Goal: Transaction & Acquisition: Obtain resource

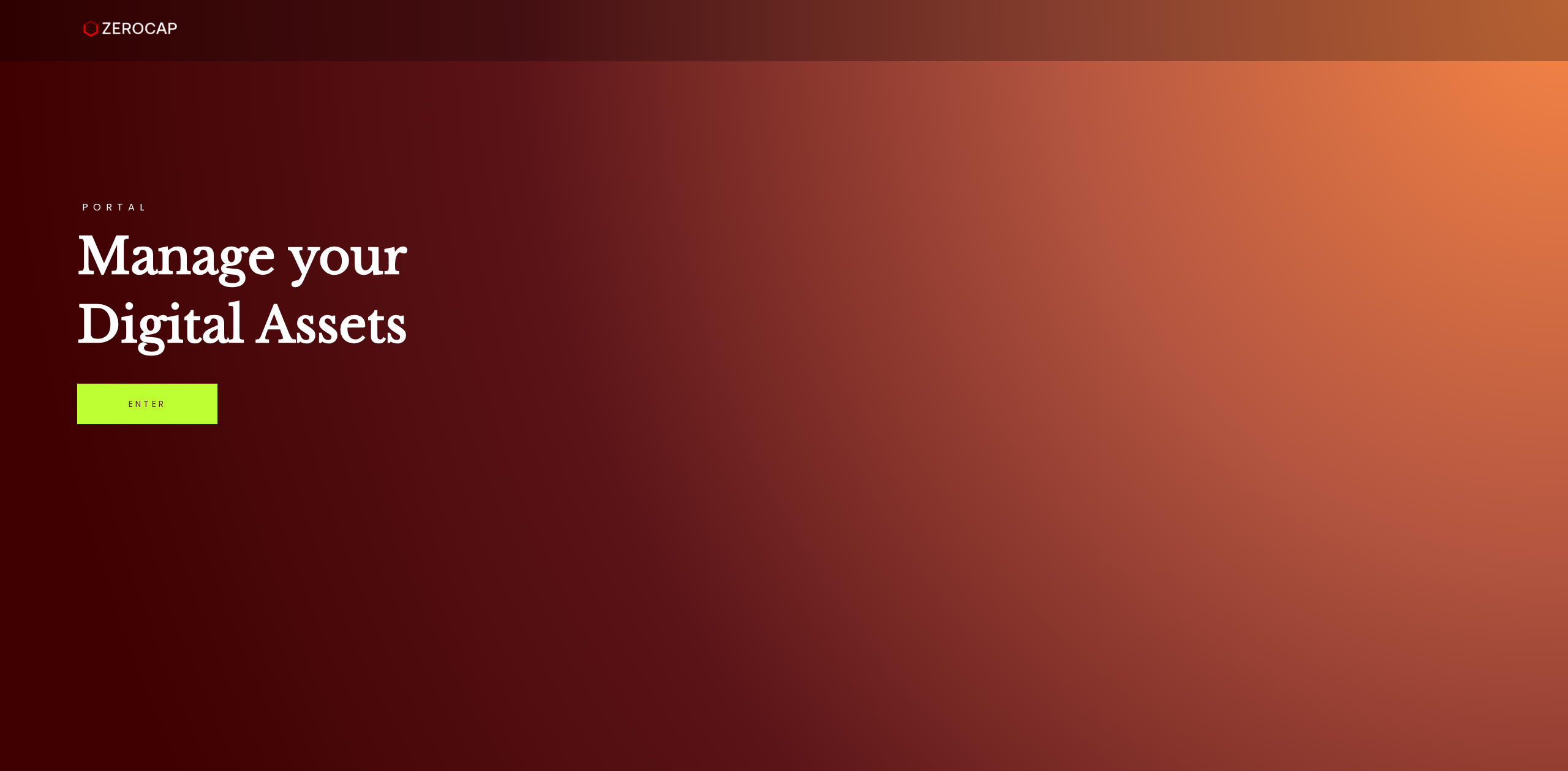
click at [123, 395] on link "Enter" at bounding box center [147, 404] width 141 height 40
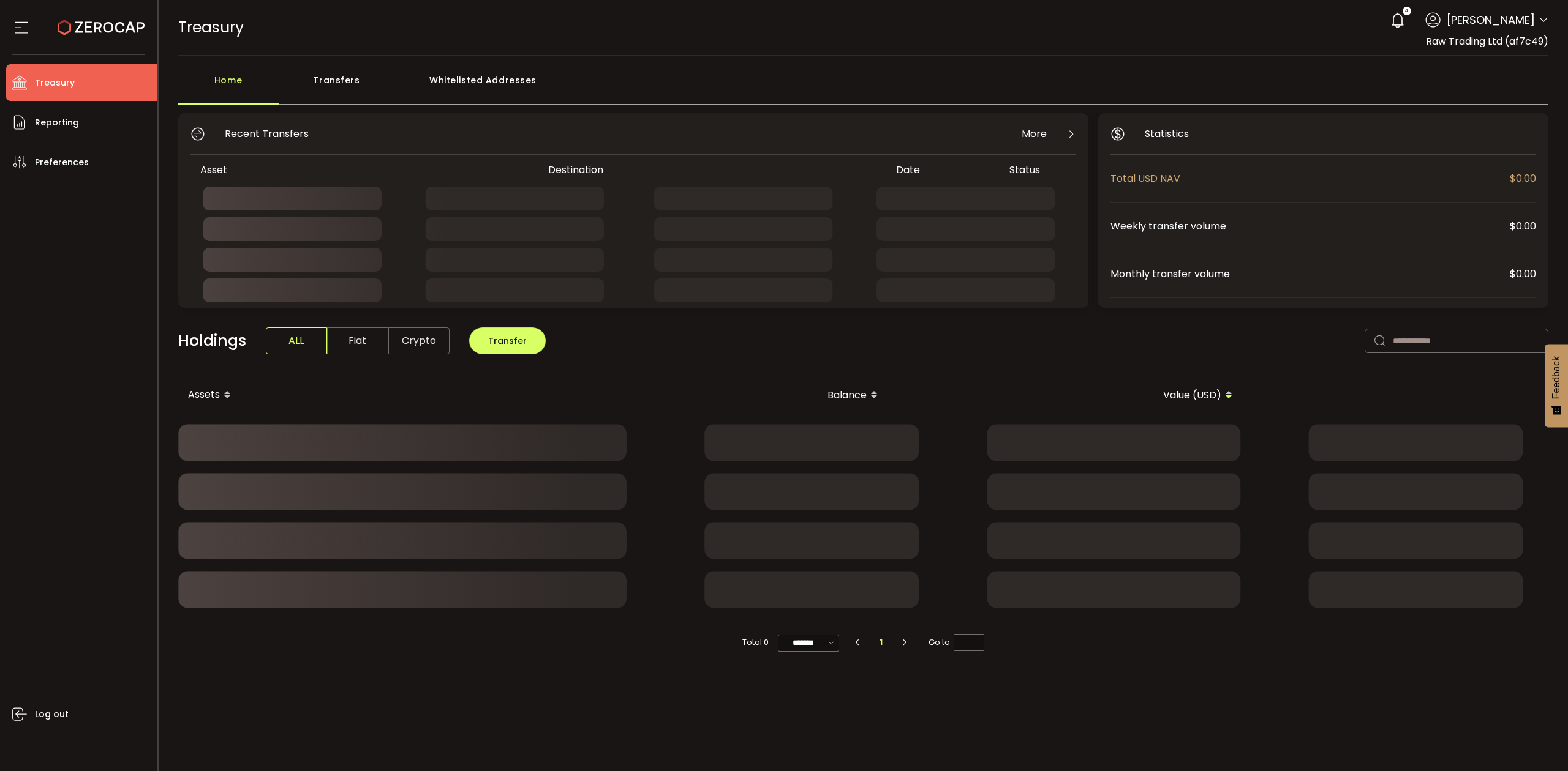
click at [1544, 20] on icon at bounding box center [1544, 20] width 10 height 10
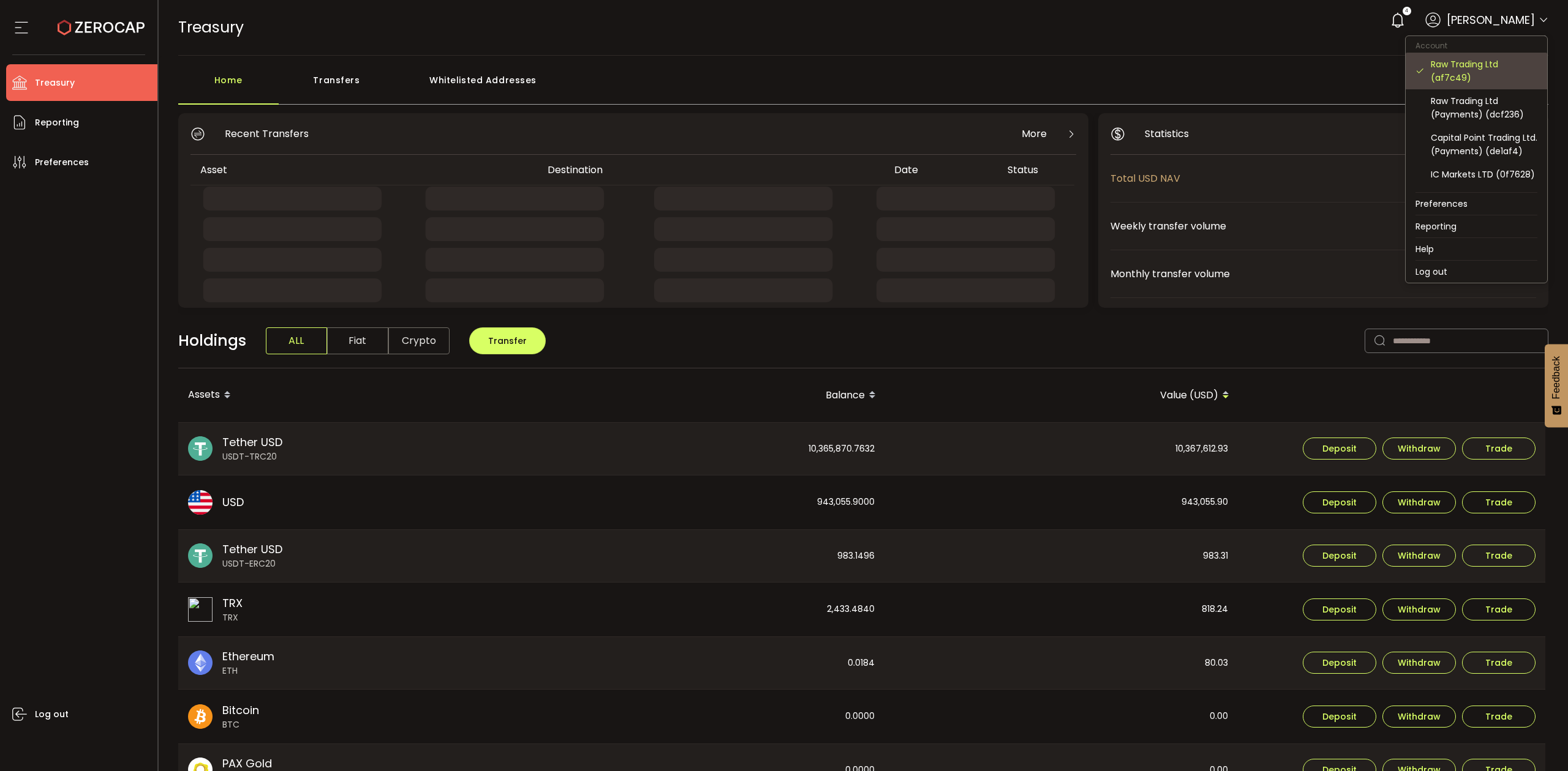
click at [1489, 76] on div "Raw Trading Ltd (af7c49)" at bounding box center [1484, 71] width 106 height 27
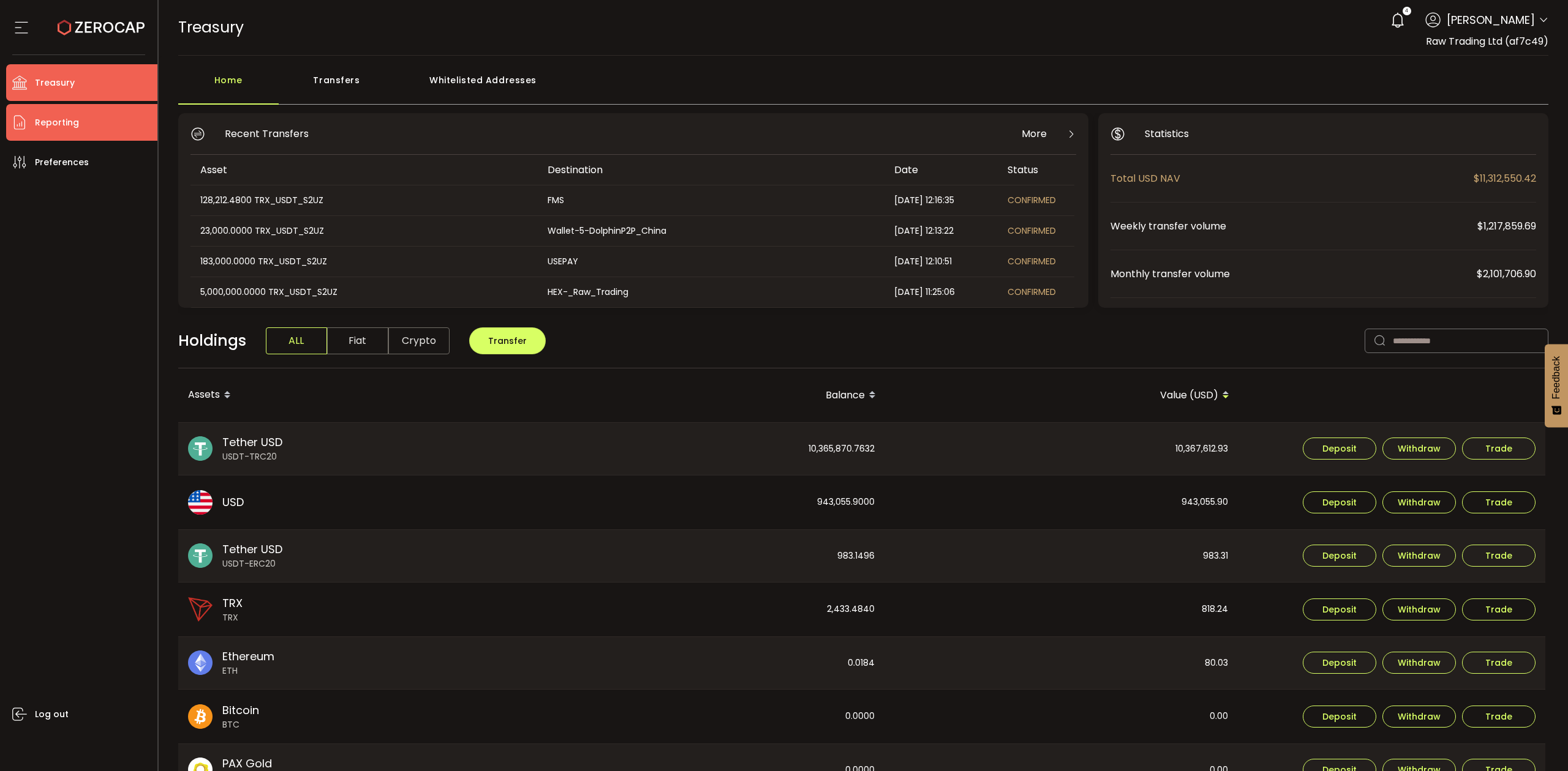
click at [57, 115] on span "Reporting" at bounding box center [56, 123] width 44 height 18
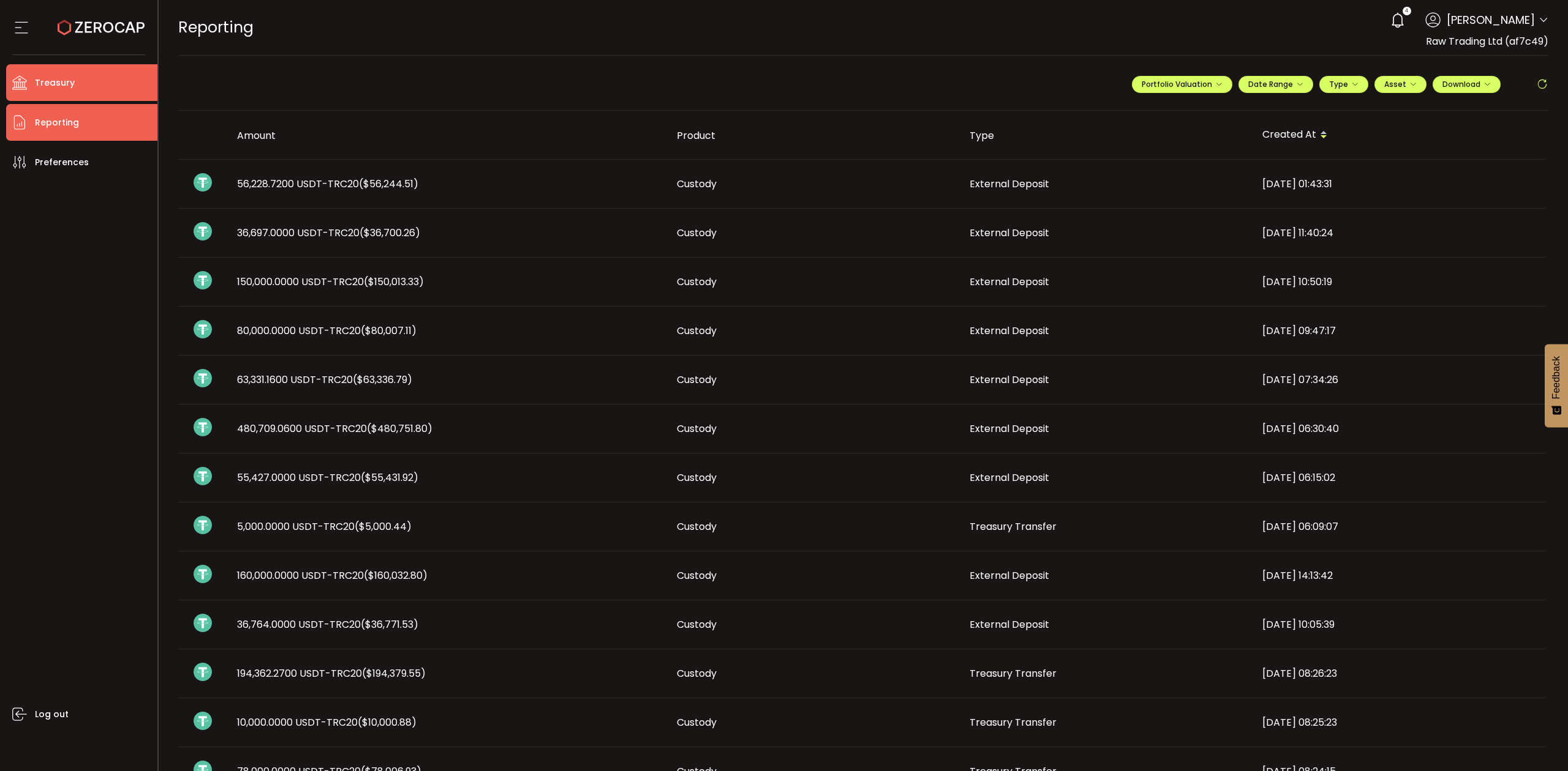
click at [125, 84] on li "Treasury" at bounding box center [81, 82] width 151 height 37
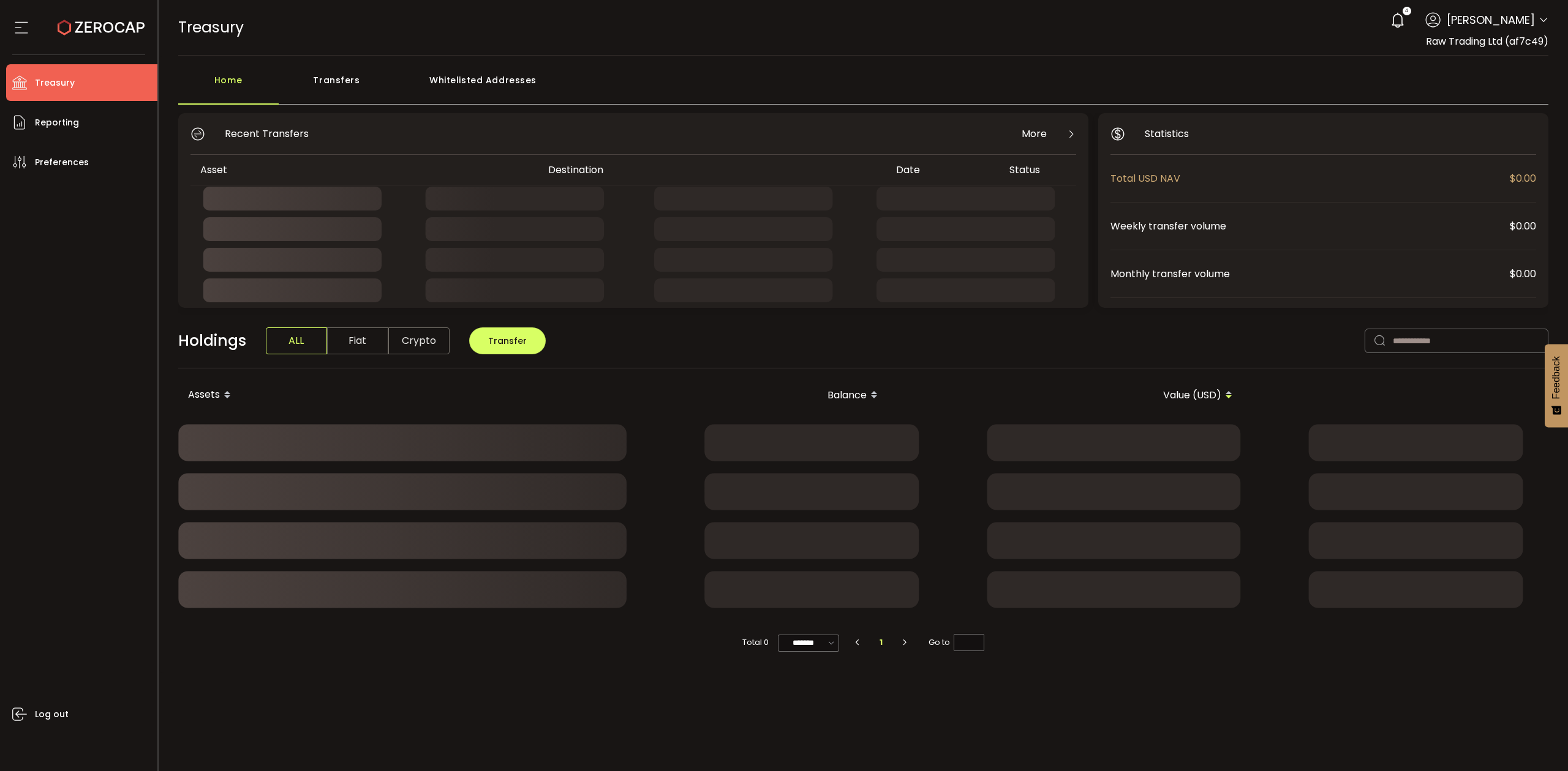
click at [344, 84] on div "Transfers" at bounding box center [337, 86] width 116 height 37
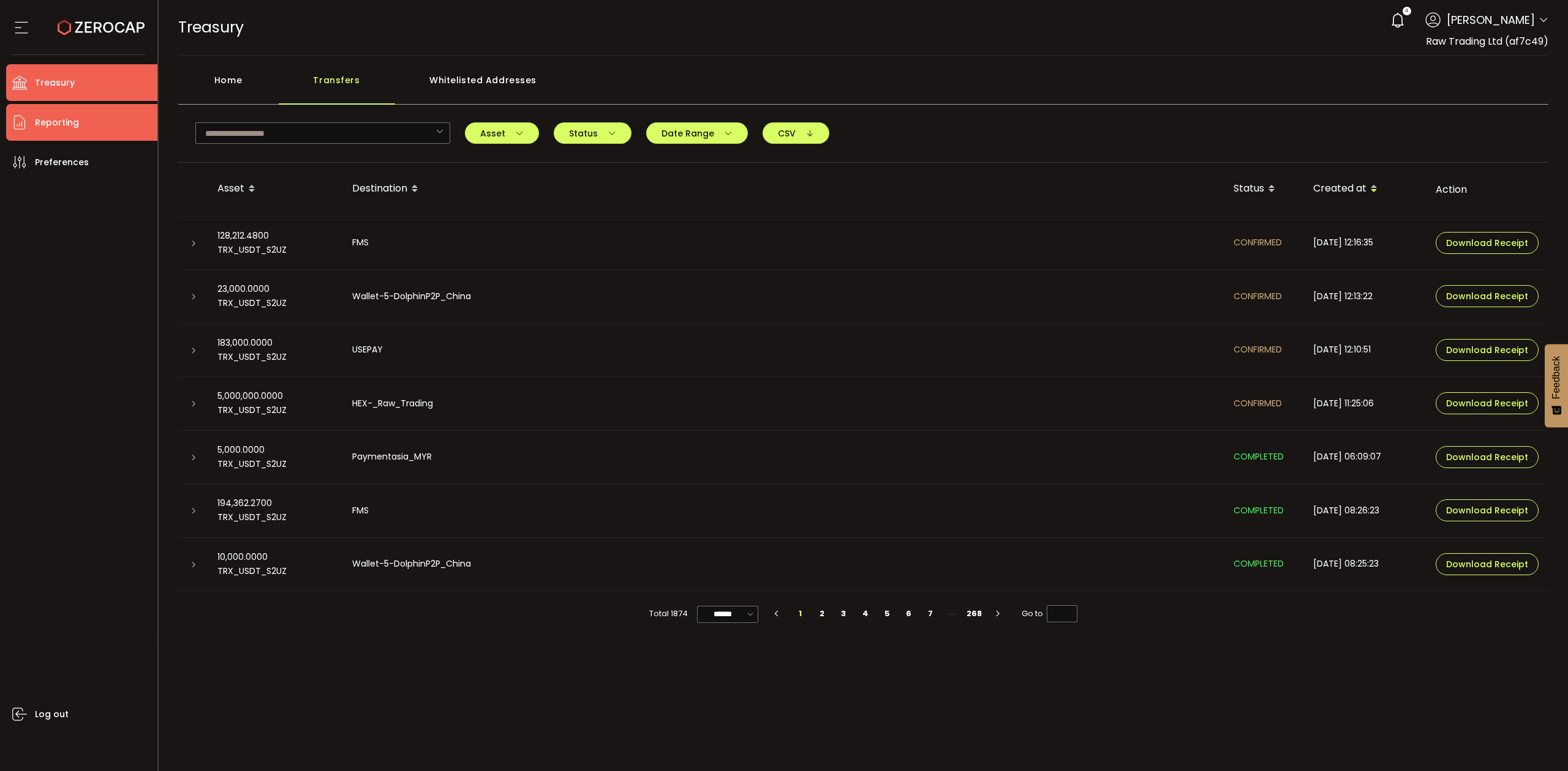
click at [86, 124] on li "Reporting" at bounding box center [81, 122] width 151 height 37
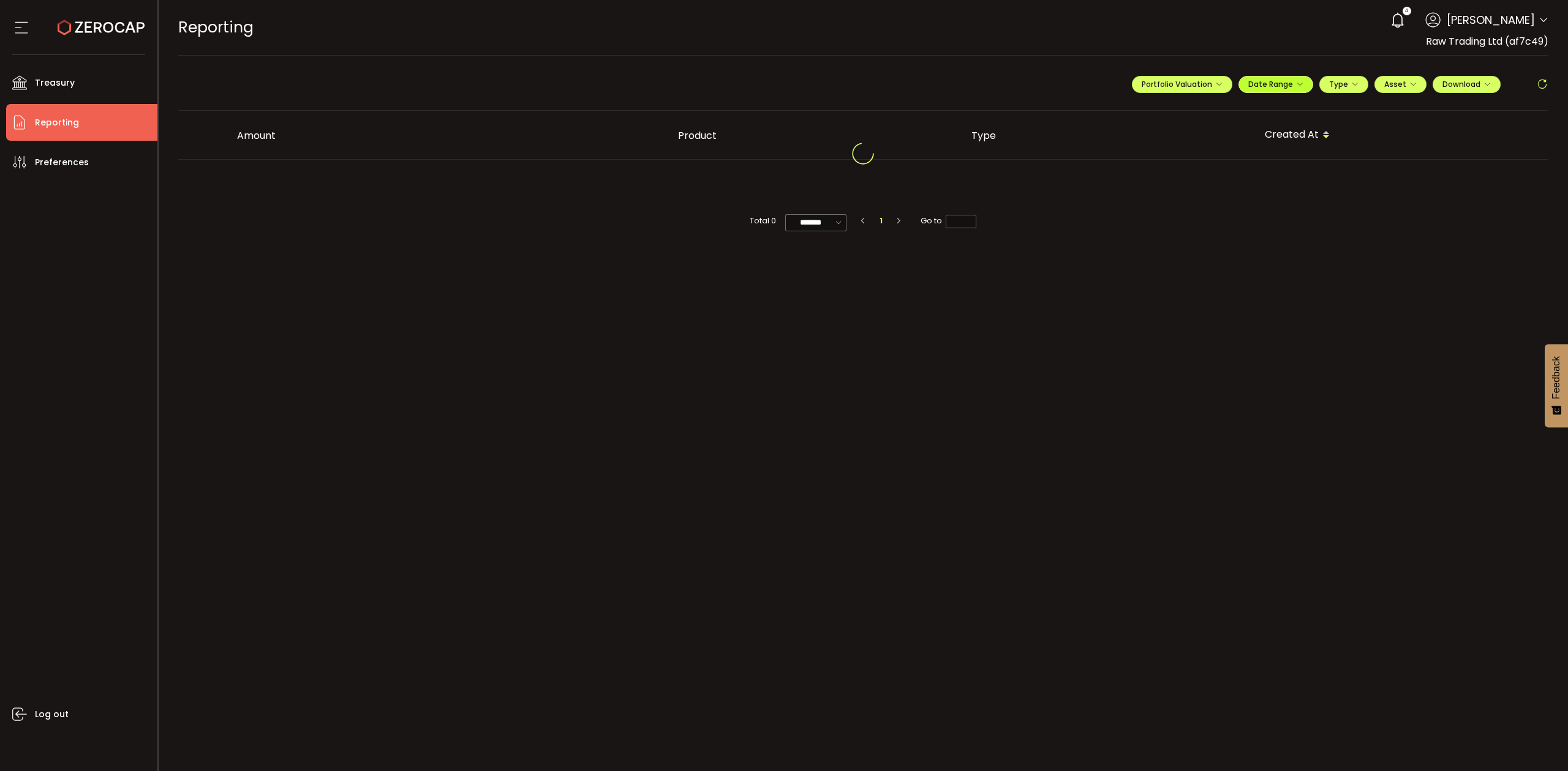
click at [1291, 89] on span "Date Range" at bounding box center [1275, 84] width 55 height 10
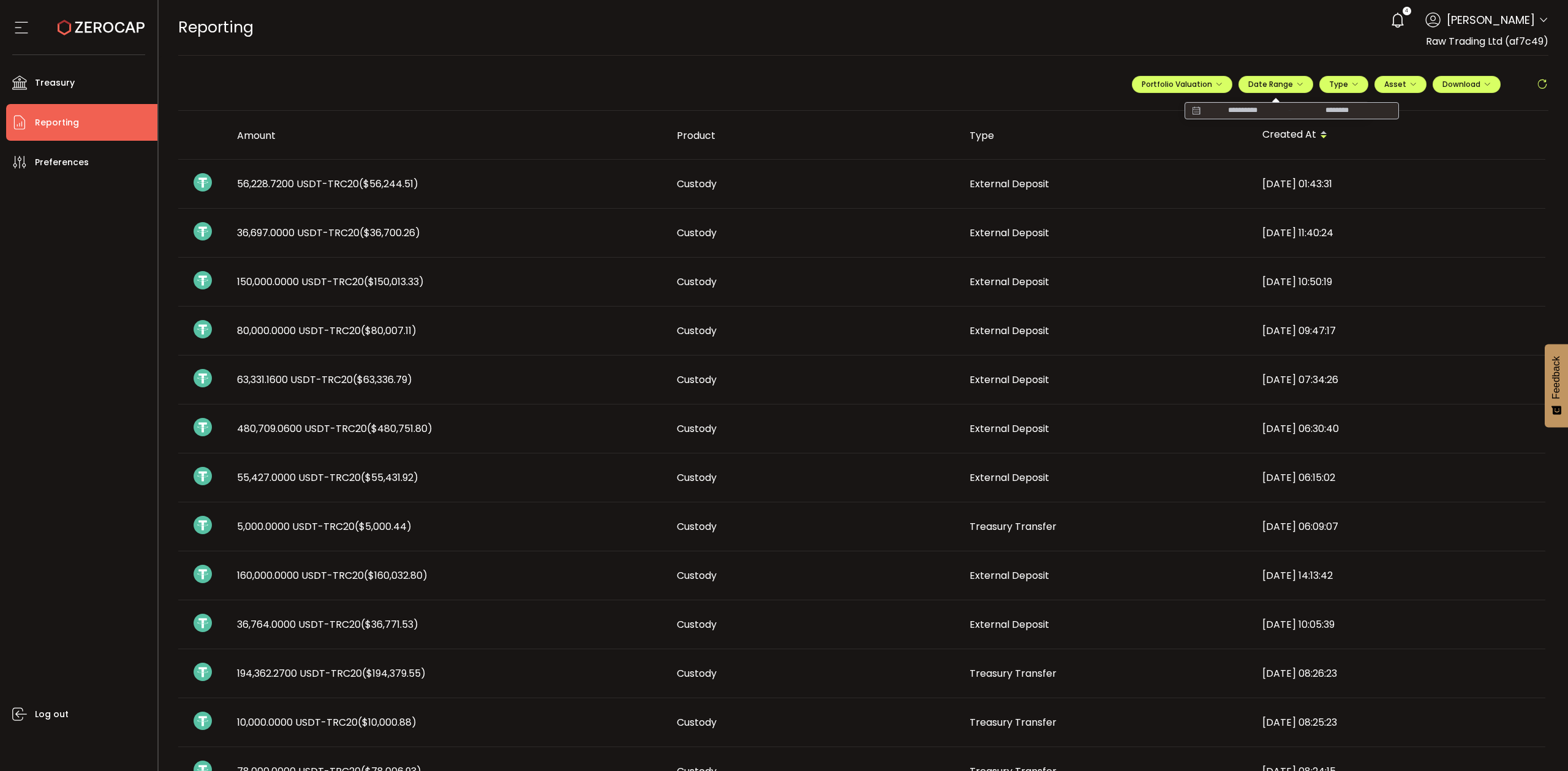
click at [1190, 106] on icon at bounding box center [1196, 111] width 15 height 13
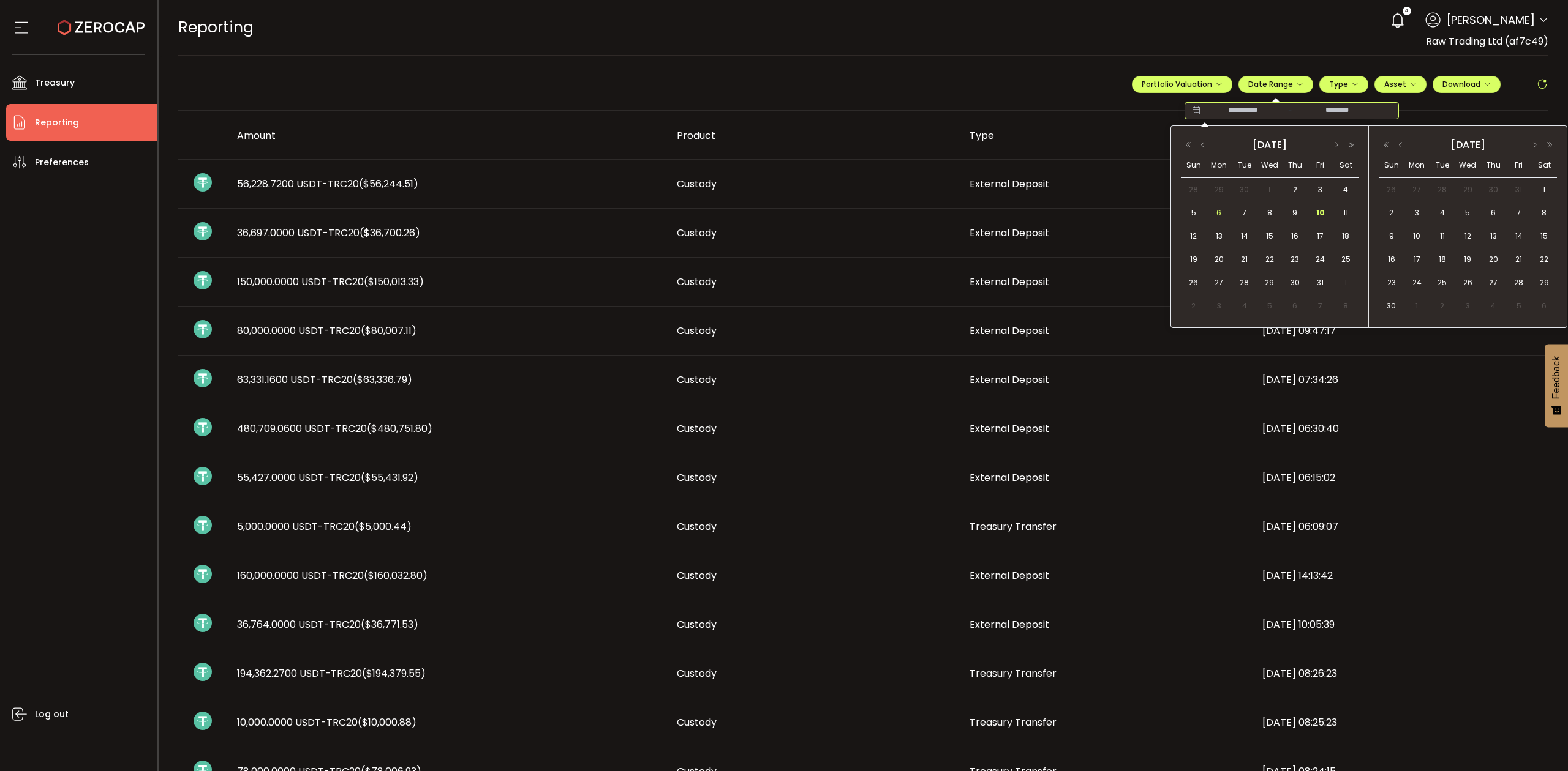
drag, startPoint x: 1221, startPoint y: 213, endPoint x: 1263, endPoint y: 224, distance: 43.4
click at [1222, 213] on span "6" at bounding box center [1219, 213] width 15 height 15
click at [1326, 216] on span "10" at bounding box center [1320, 213] width 15 height 15
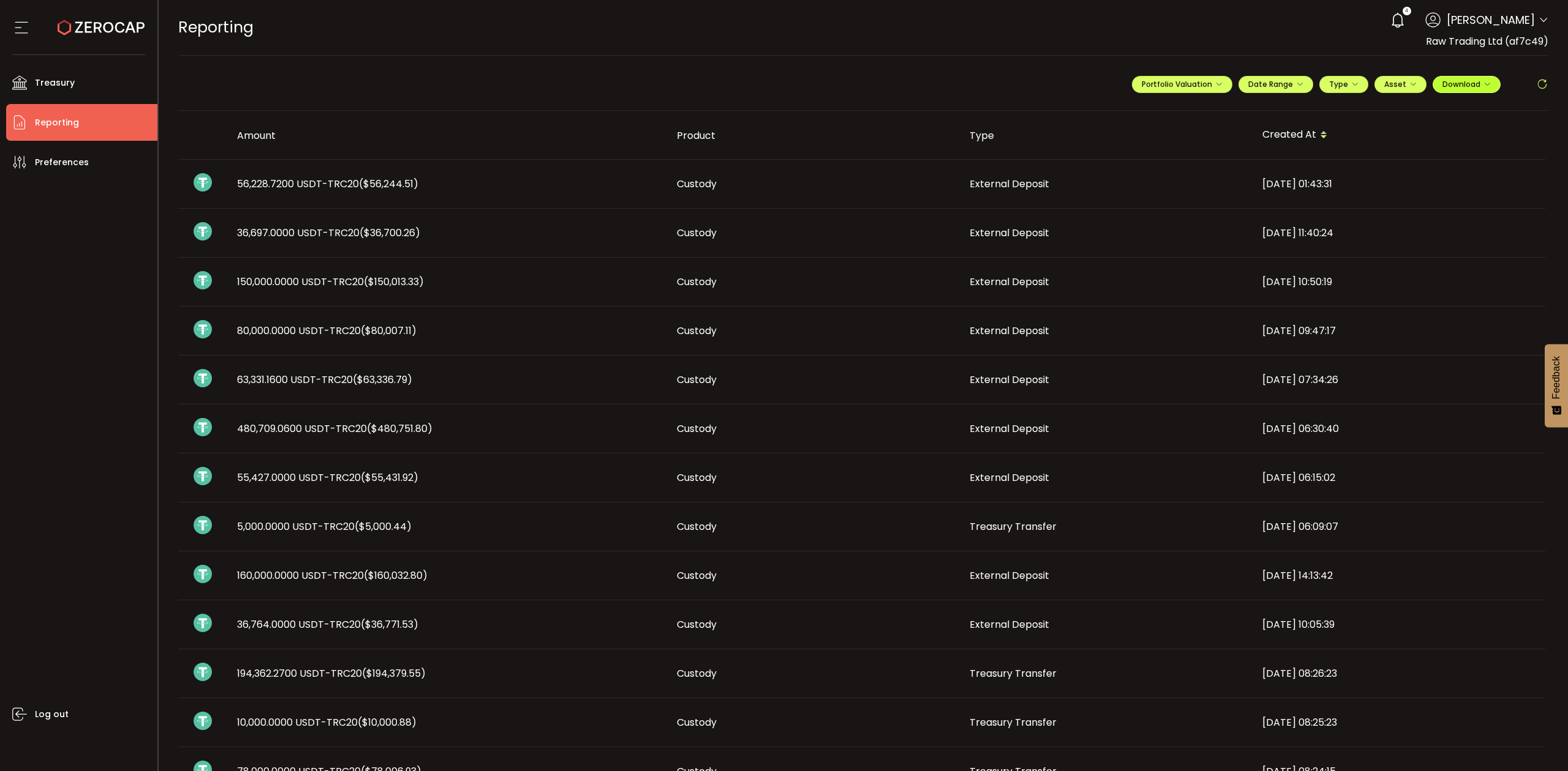
click at [1468, 81] on span "Download" at bounding box center [1467, 84] width 49 height 10
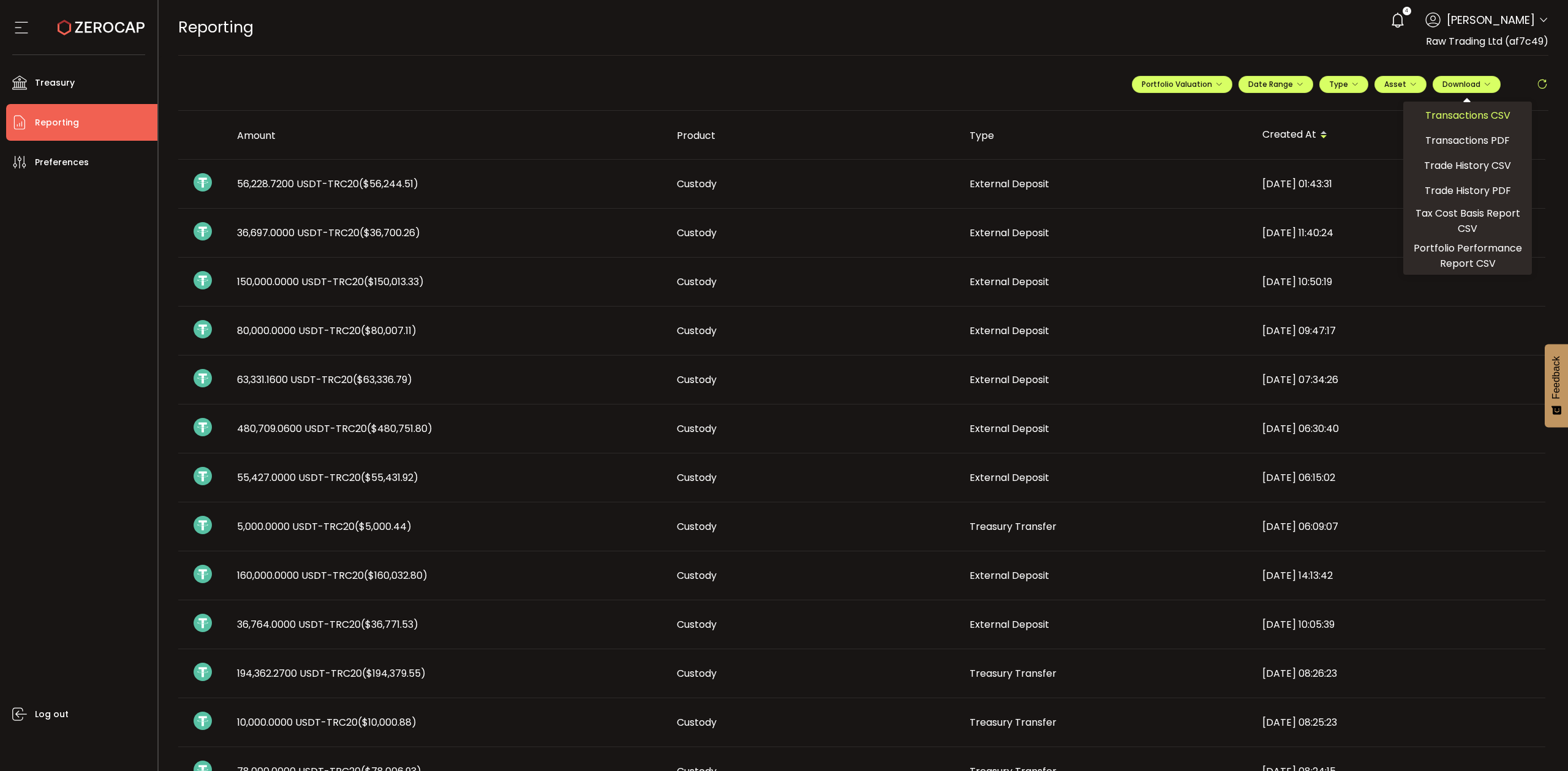
click at [1439, 120] on span "Transactions CSV" at bounding box center [1468, 115] width 85 height 15
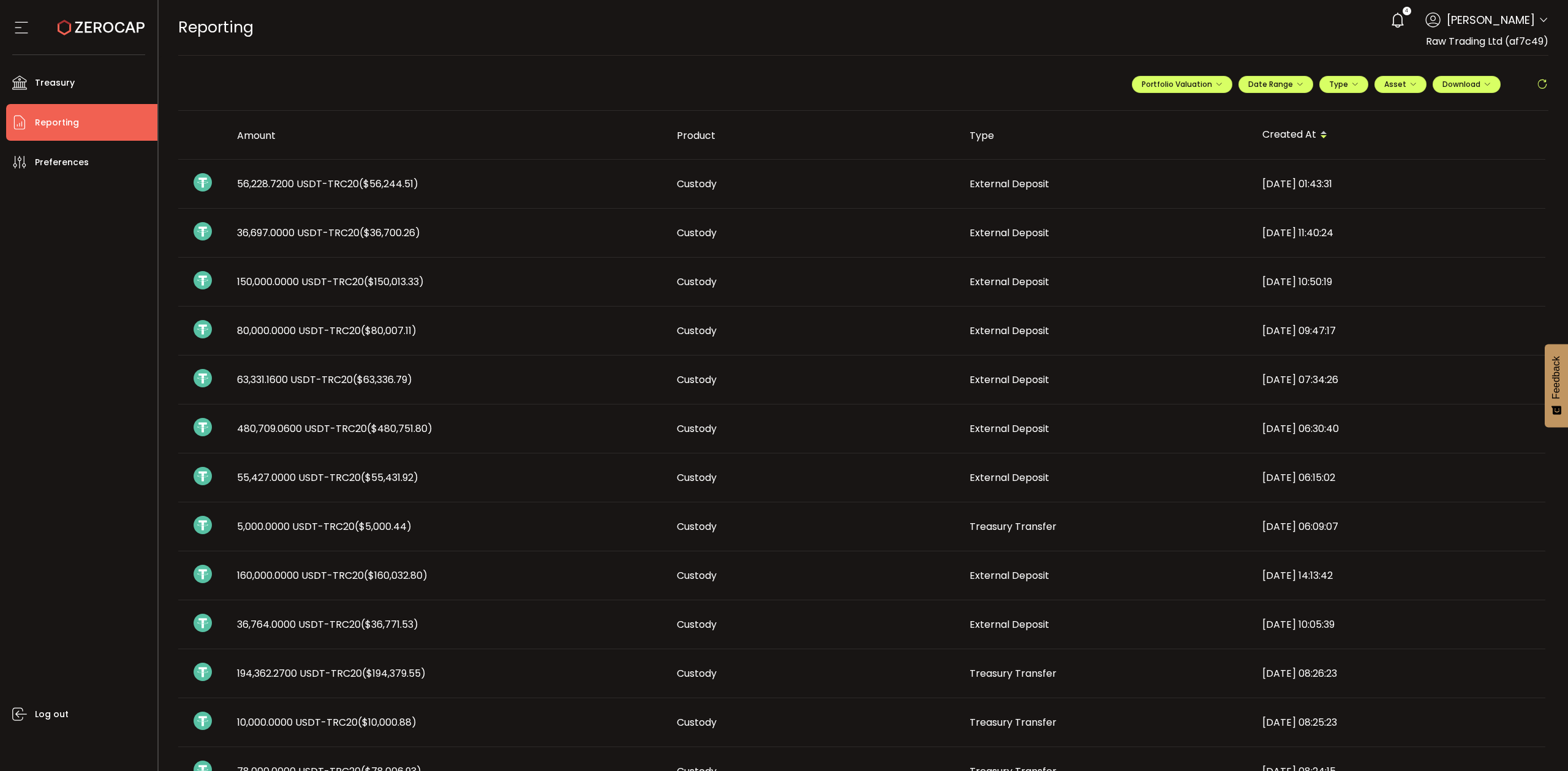
drag, startPoint x: 762, startPoint y: 346, endPoint x: 753, endPoint y: 346, distance: 9.0
click at [753, 346] on td "Custody" at bounding box center [813, 331] width 293 height 49
click at [79, 84] on li "Treasury" at bounding box center [81, 82] width 151 height 37
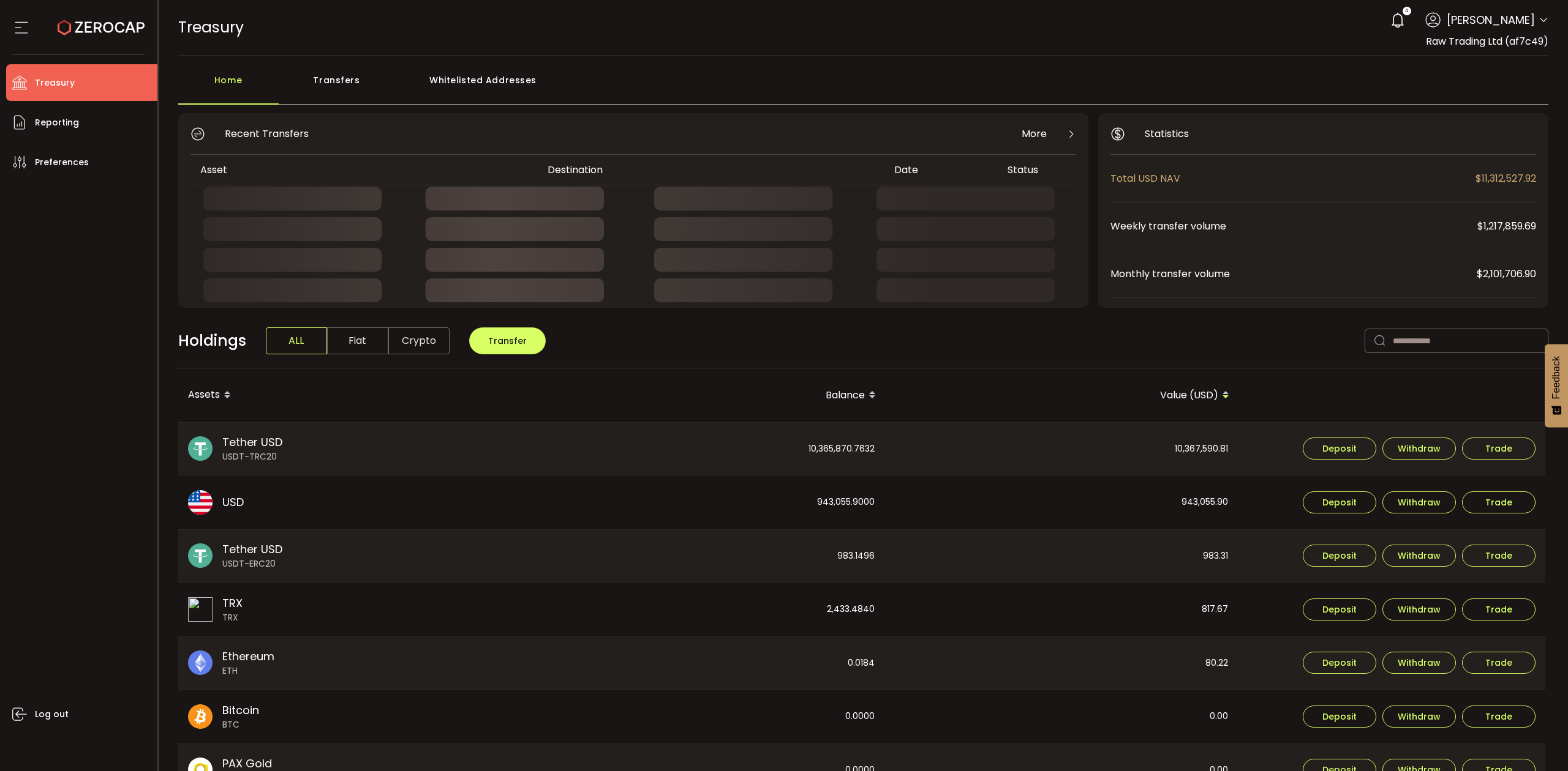
click at [346, 83] on div "Transfers" at bounding box center [337, 86] width 116 height 37
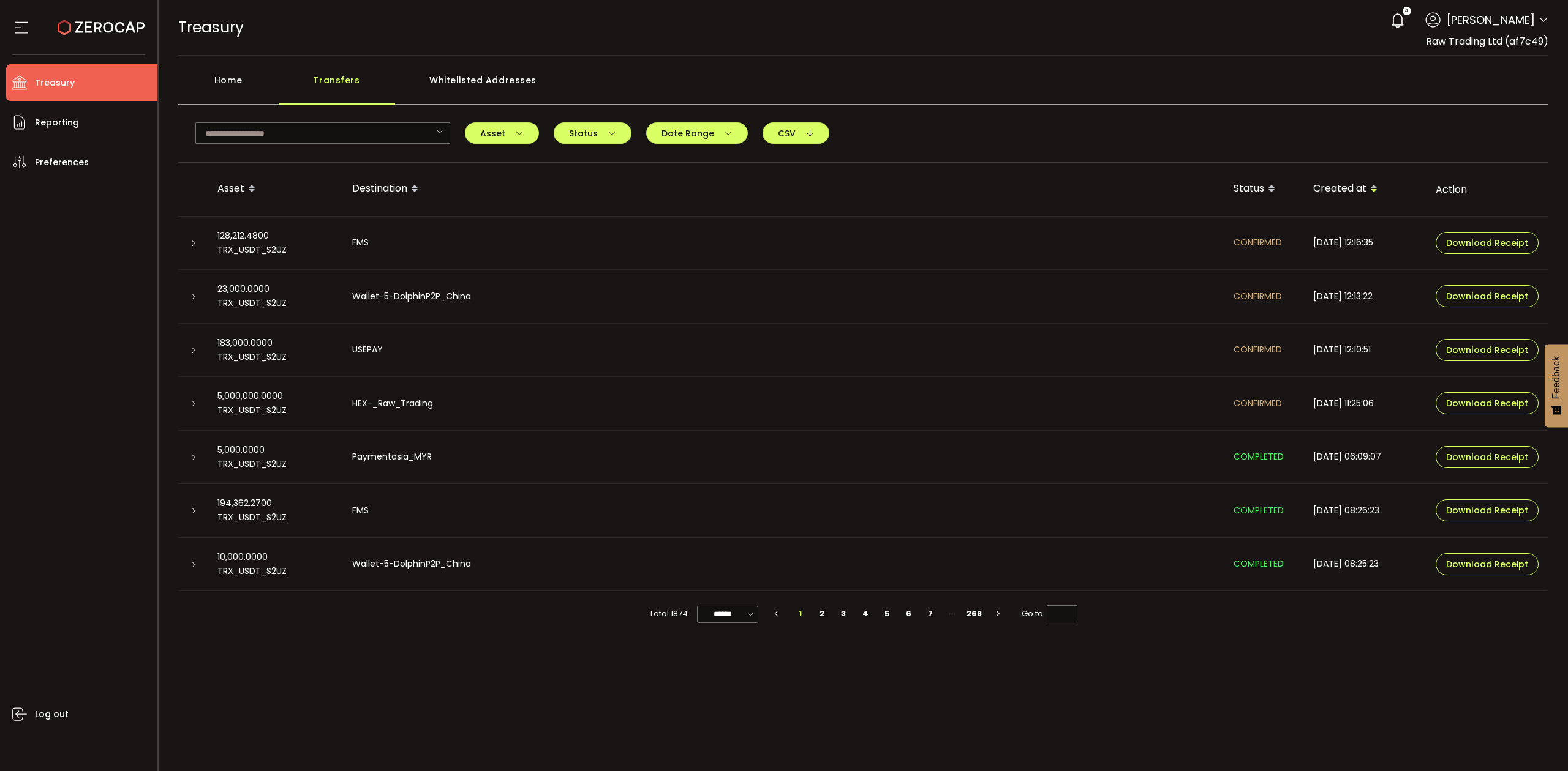
click at [246, 84] on div "Home" at bounding box center [228, 86] width 100 height 37
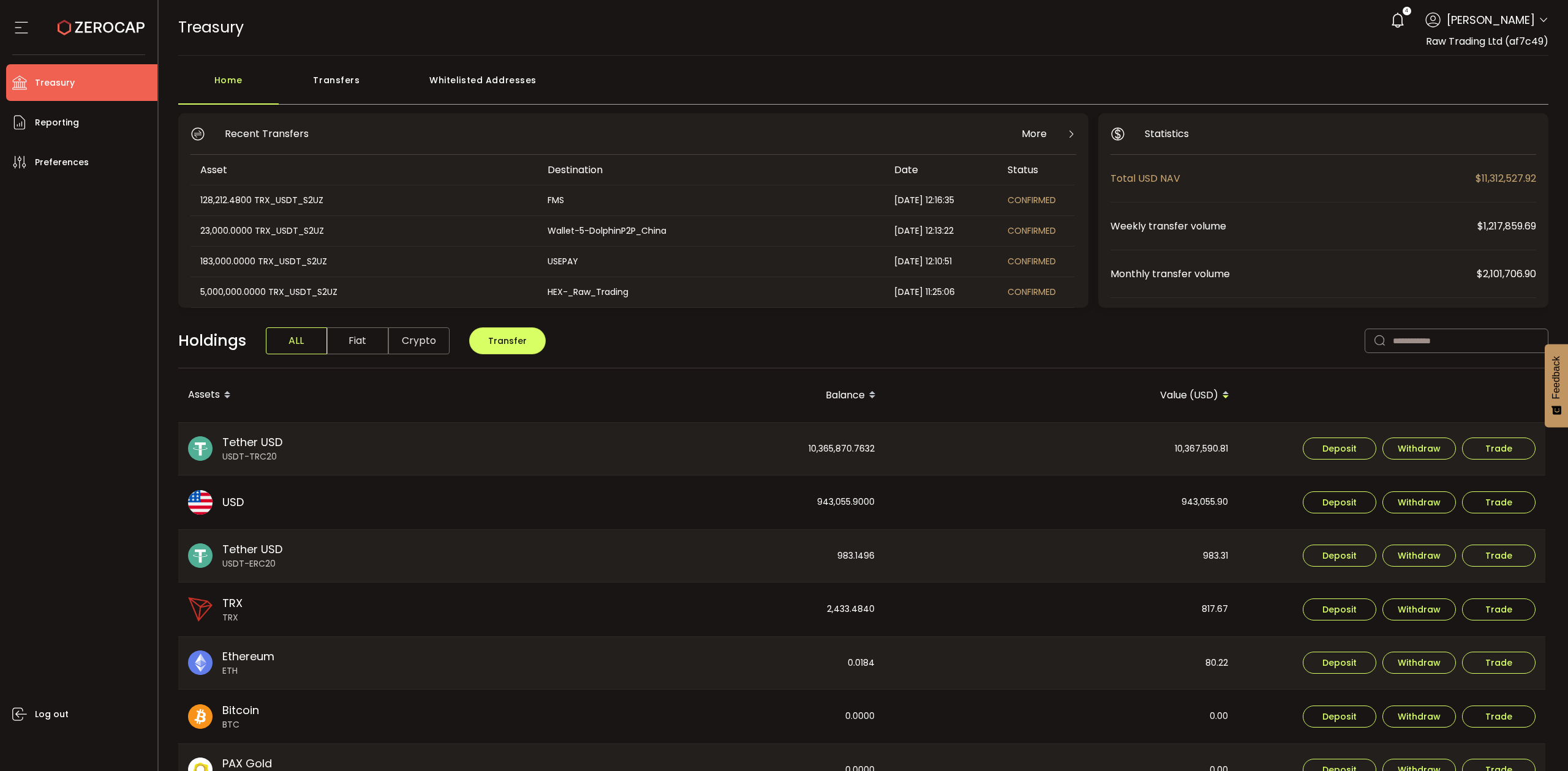
click at [1539, 16] on icon at bounding box center [1544, 20] width 10 height 10
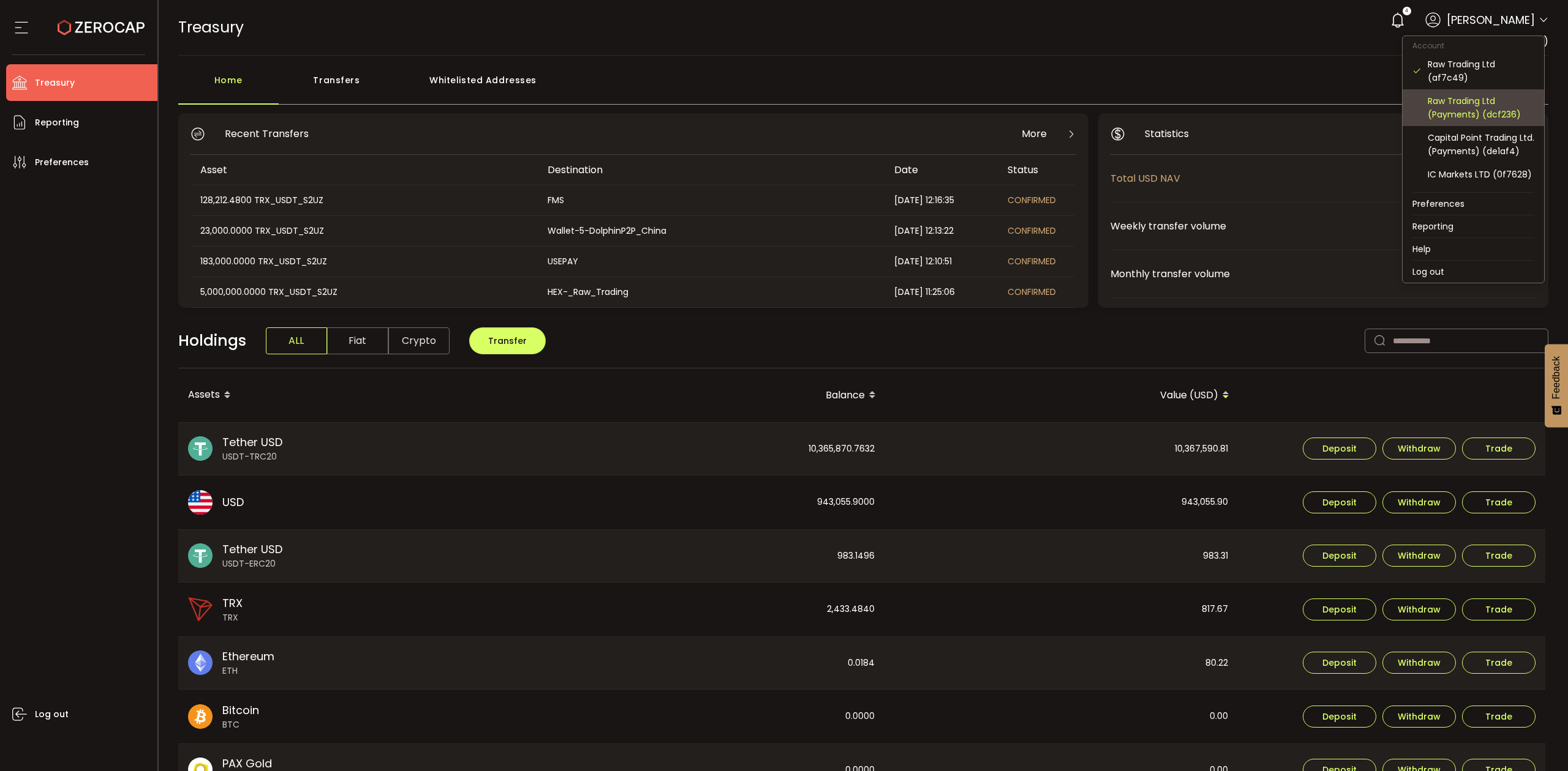
click at [1473, 111] on div "Raw Trading Ltd (Payments) (dcf236)" at bounding box center [1480, 108] width 106 height 27
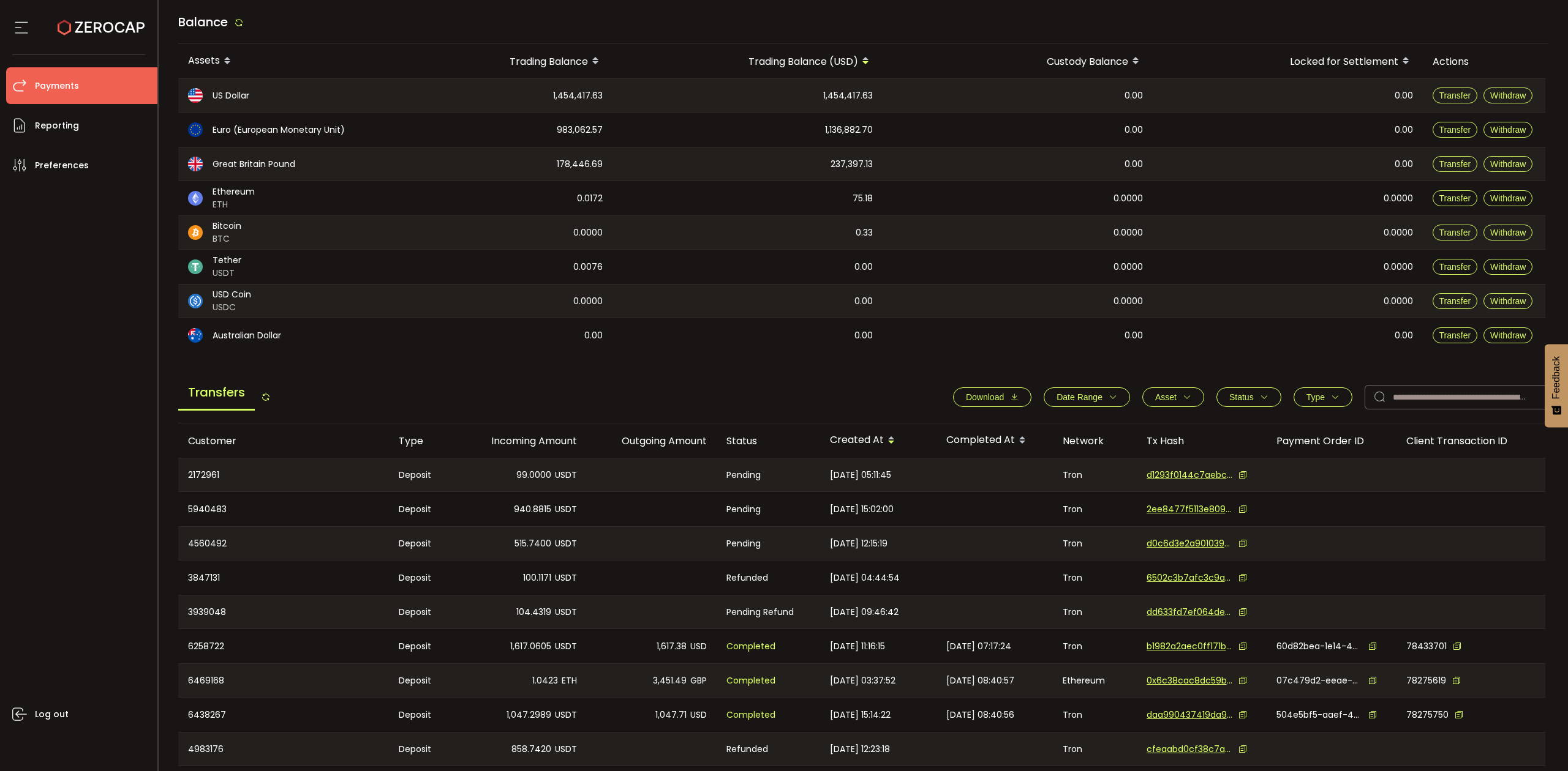
scroll to position [184, 0]
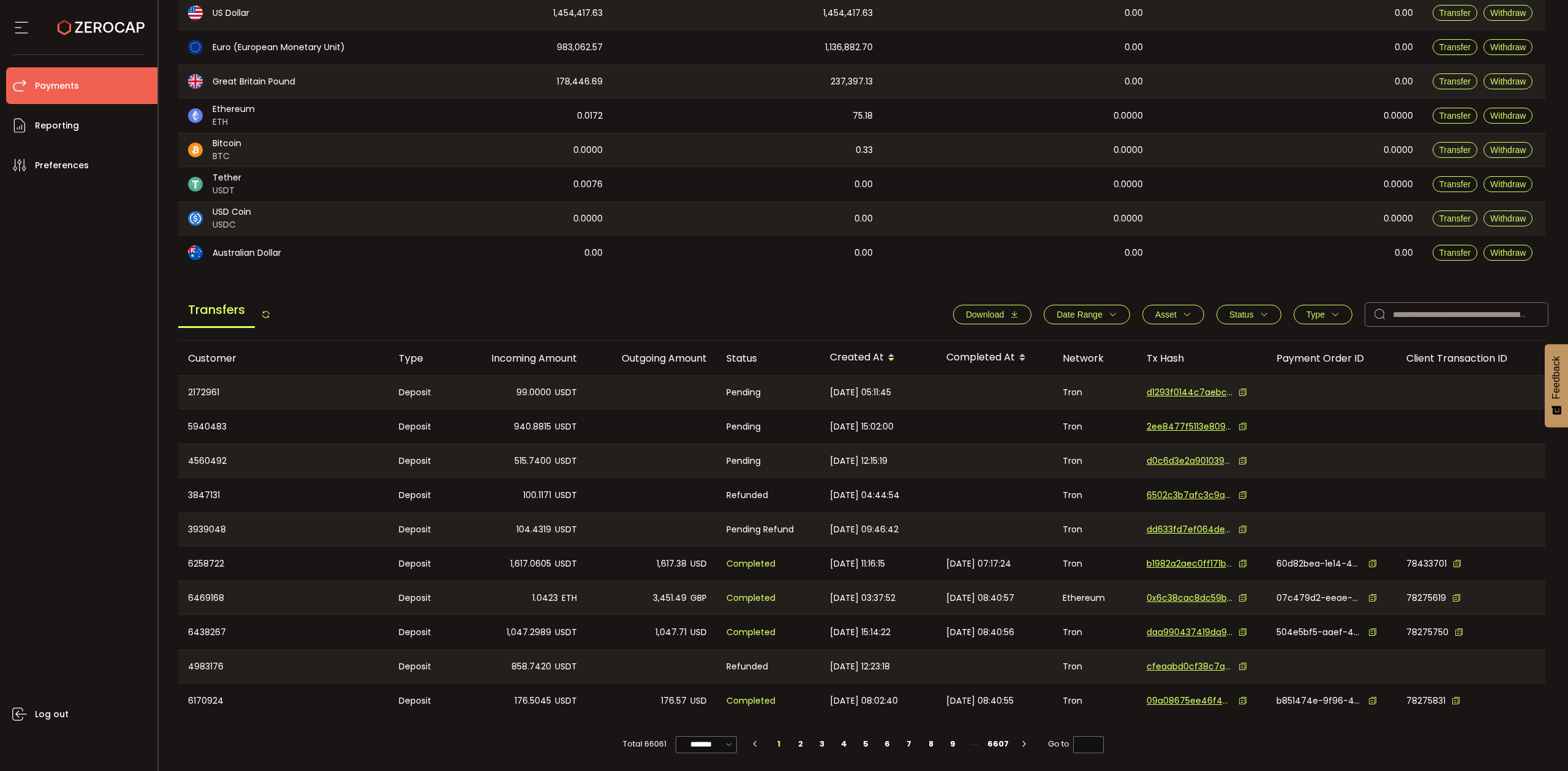
drag, startPoint x: 1090, startPoint y: 319, endPoint x: 1050, endPoint y: 346, distance: 48.3
click at [1090, 318] on button "Date Range" at bounding box center [1087, 314] width 86 height 19
click at [1032, 344] on icon at bounding box center [1036, 344] width 13 height 19
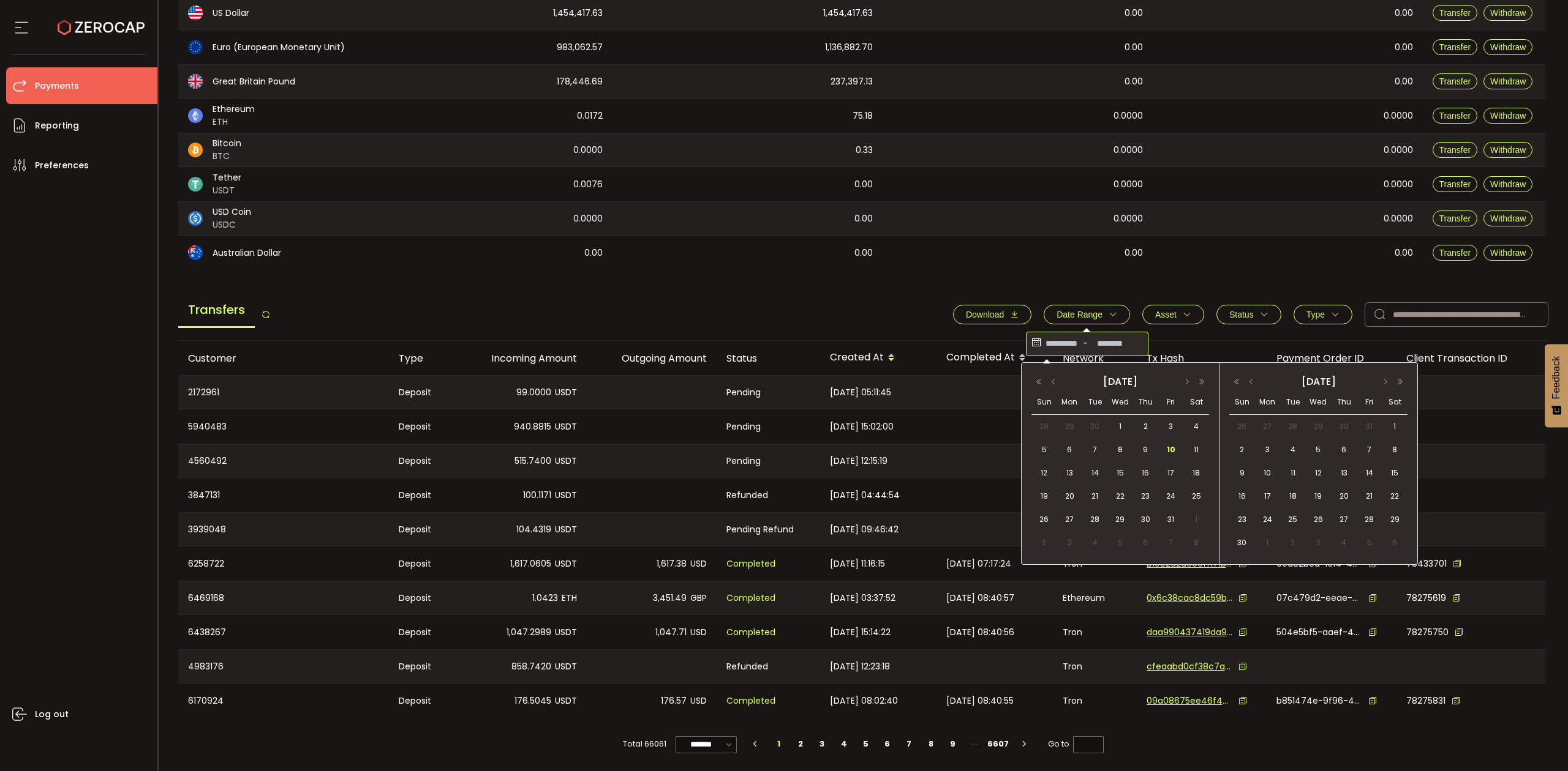
click at [876, 563] on span "[DATE] 11:16:15" at bounding box center [857, 564] width 55 height 14
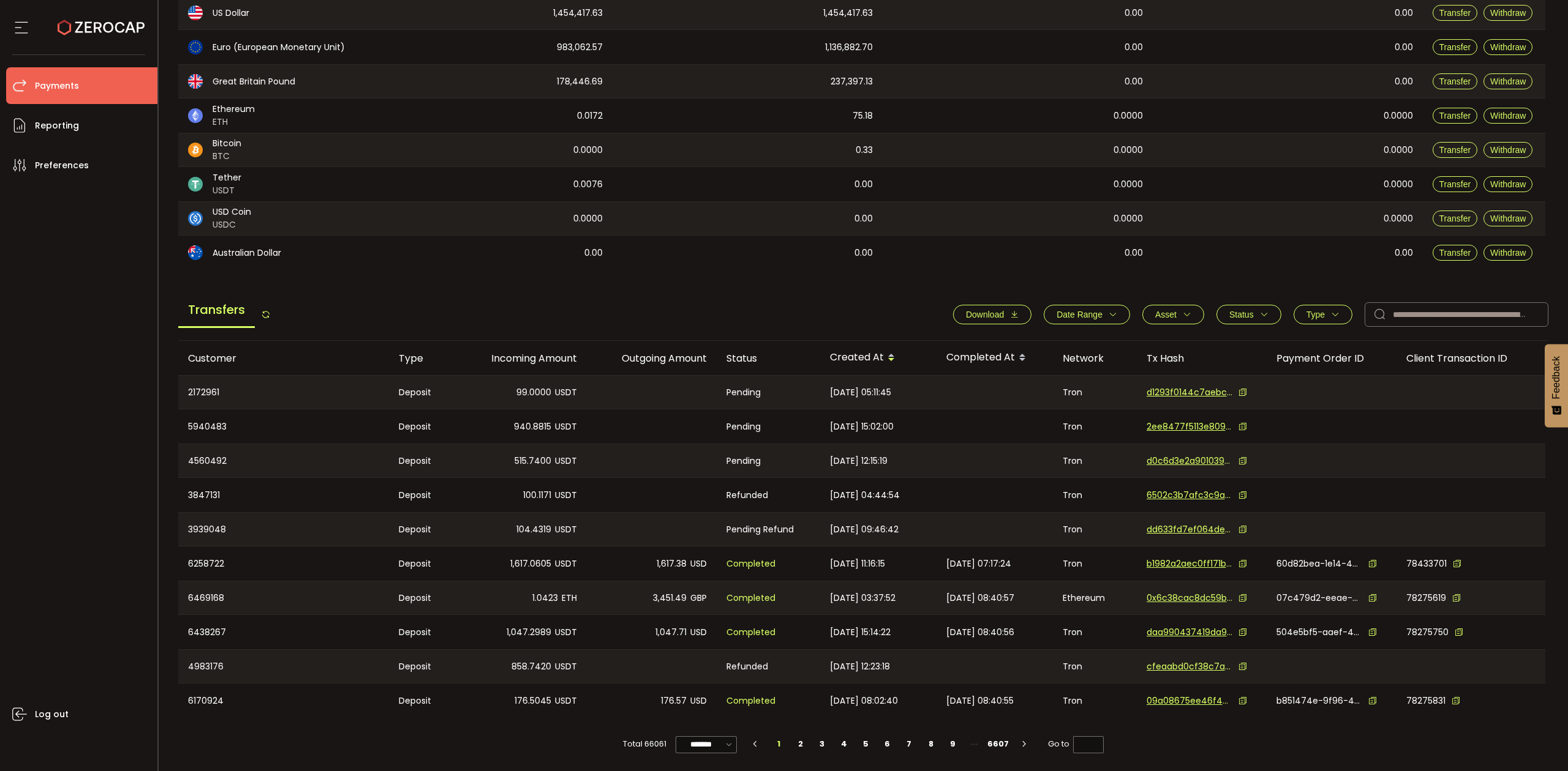
click at [1109, 311] on icon "button" at bounding box center [1113, 314] width 8 height 8
click at [1032, 341] on icon at bounding box center [1036, 344] width 13 height 19
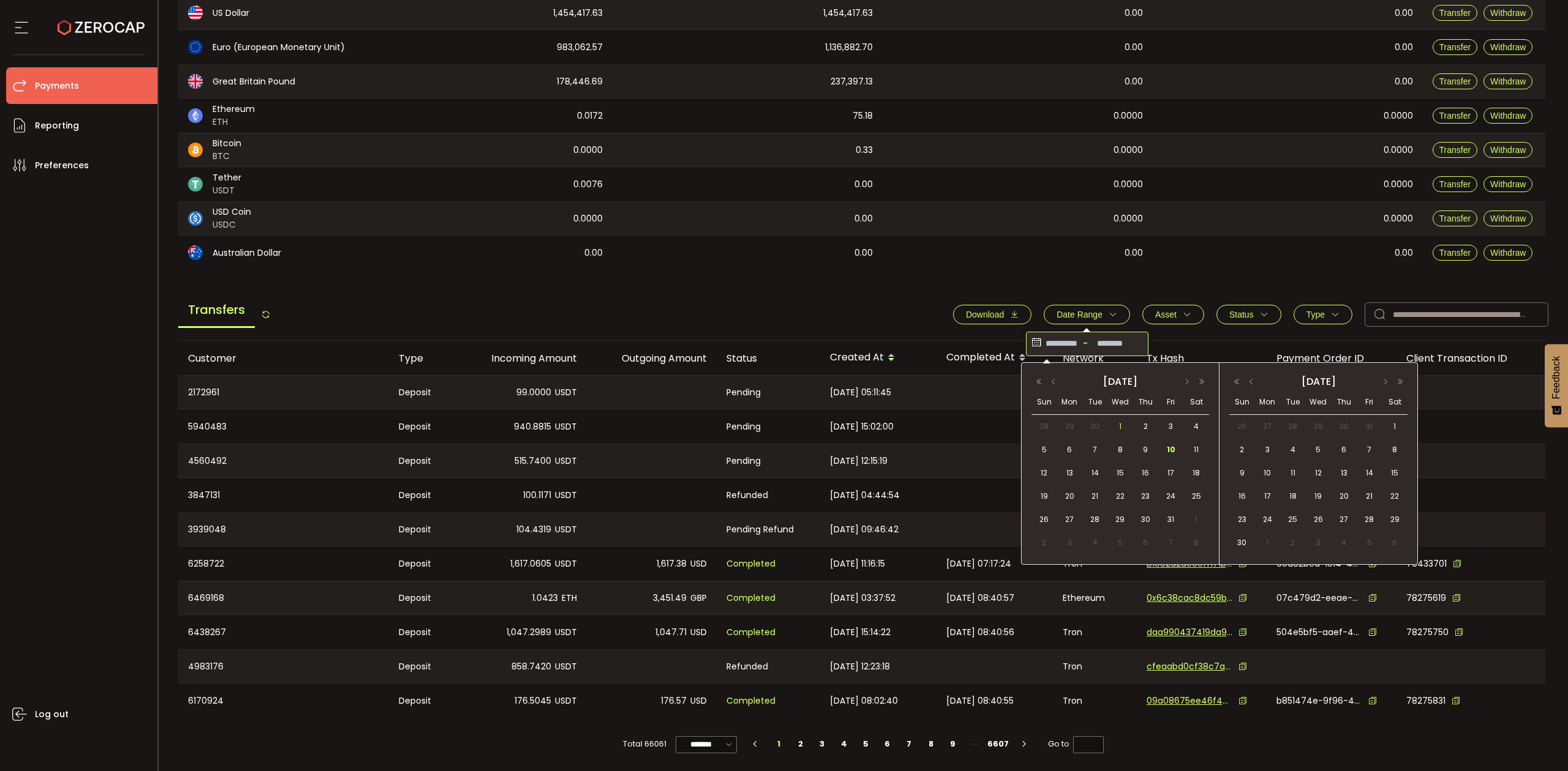
click at [1119, 420] on span "1" at bounding box center [1120, 426] width 15 height 15
click at [1172, 451] on span "10" at bounding box center [1171, 450] width 15 height 15
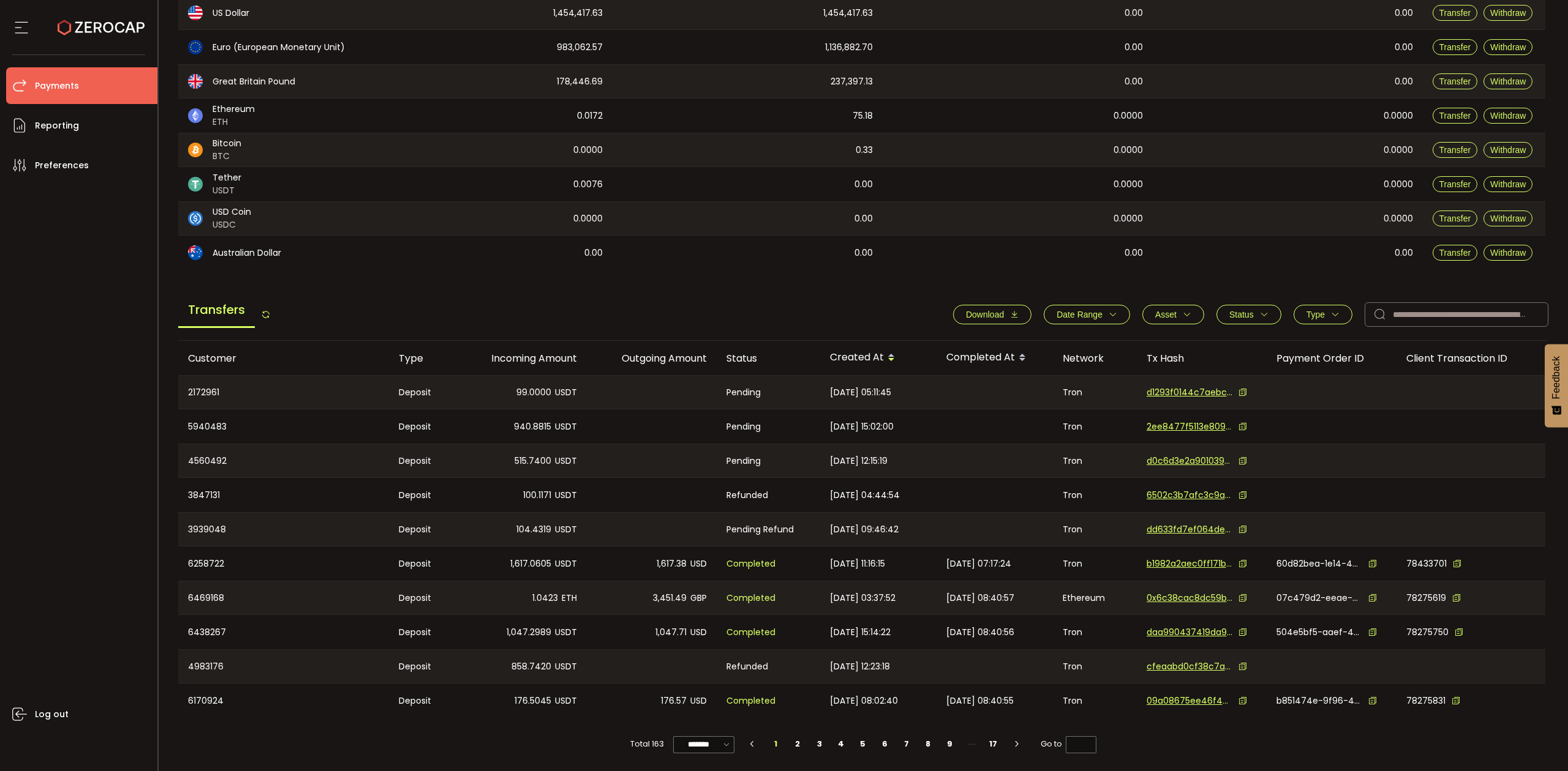
click at [1001, 314] on span "Download" at bounding box center [992, 315] width 53 height 10
